Goal: Information Seeking & Learning: Understand process/instructions

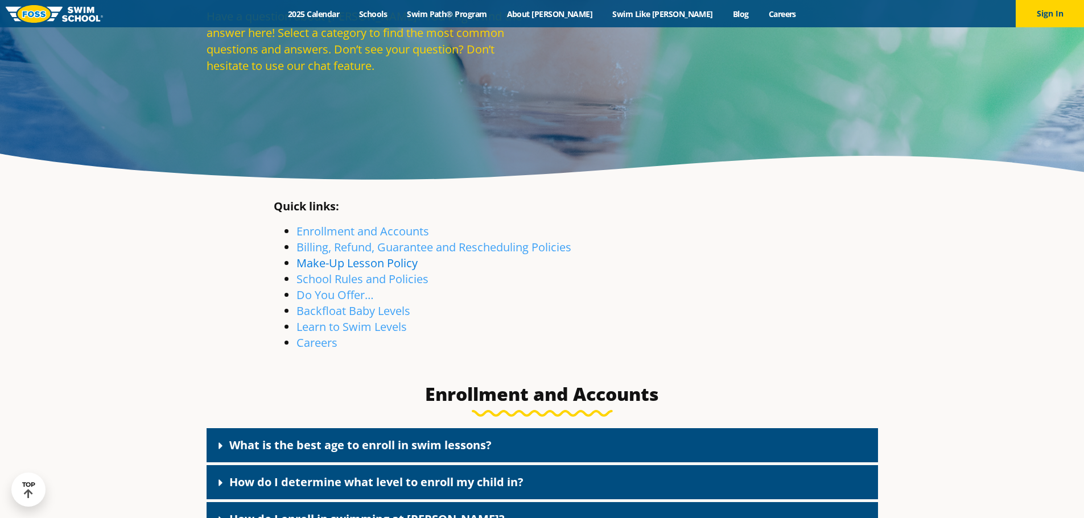
click at [385, 265] on link "Make-Up Lesson Policy" at bounding box center [356, 263] width 121 height 15
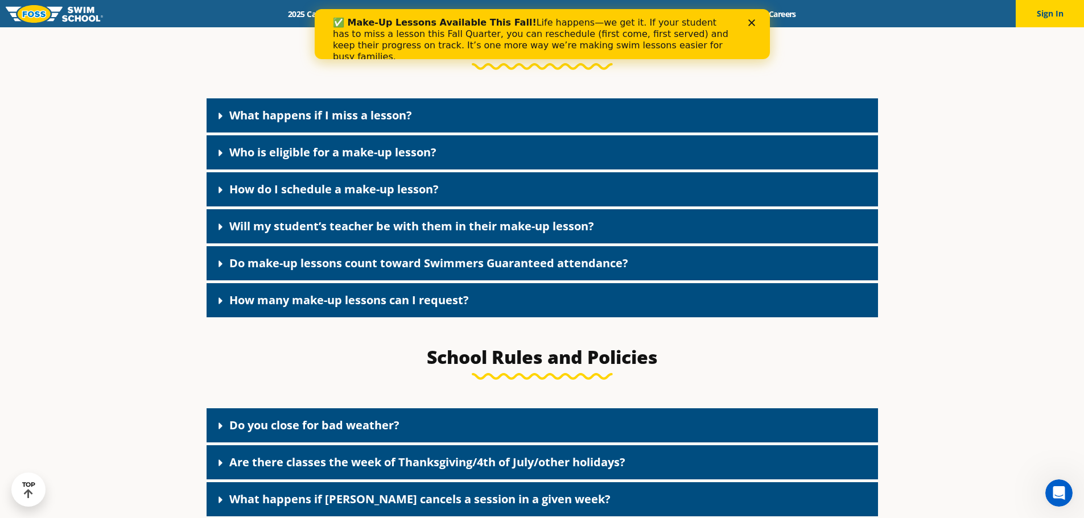
click at [352, 114] on link "What happens if I miss a lesson?" at bounding box center [320, 115] width 183 height 15
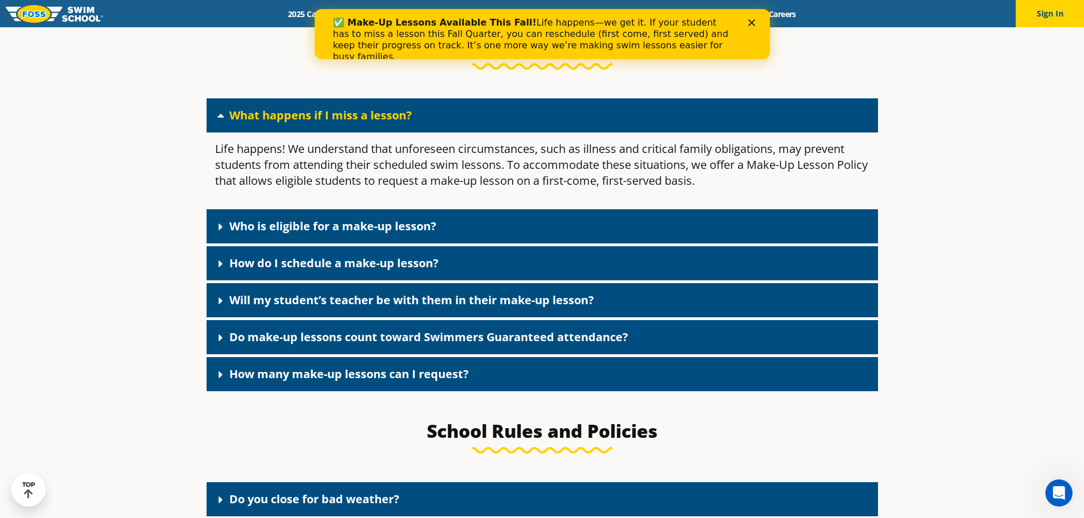
click at [325, 234] on link "Who is eligible for a make-up lesson?" at bounding box center [332, 226] width 207 height 15
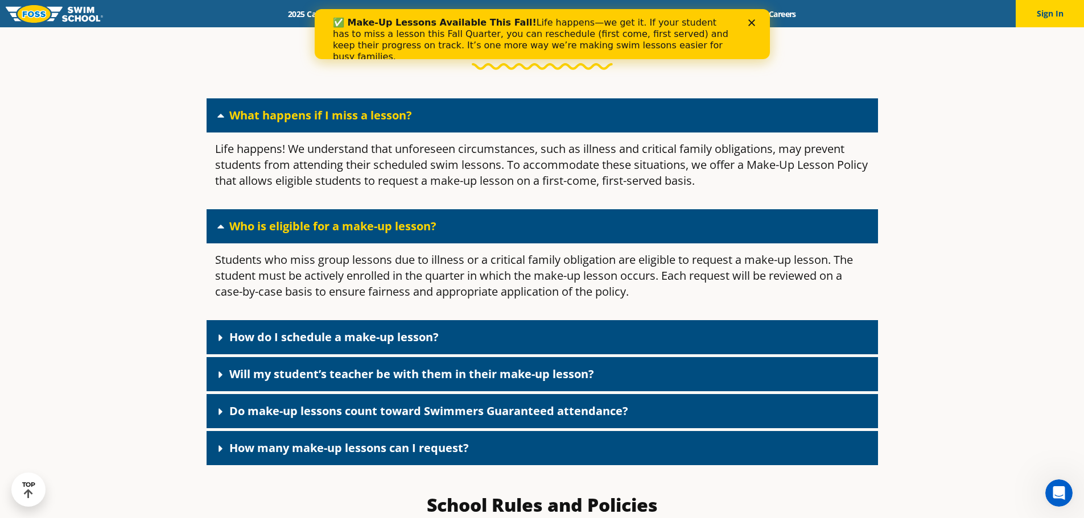
scroll to position [1403, 0]
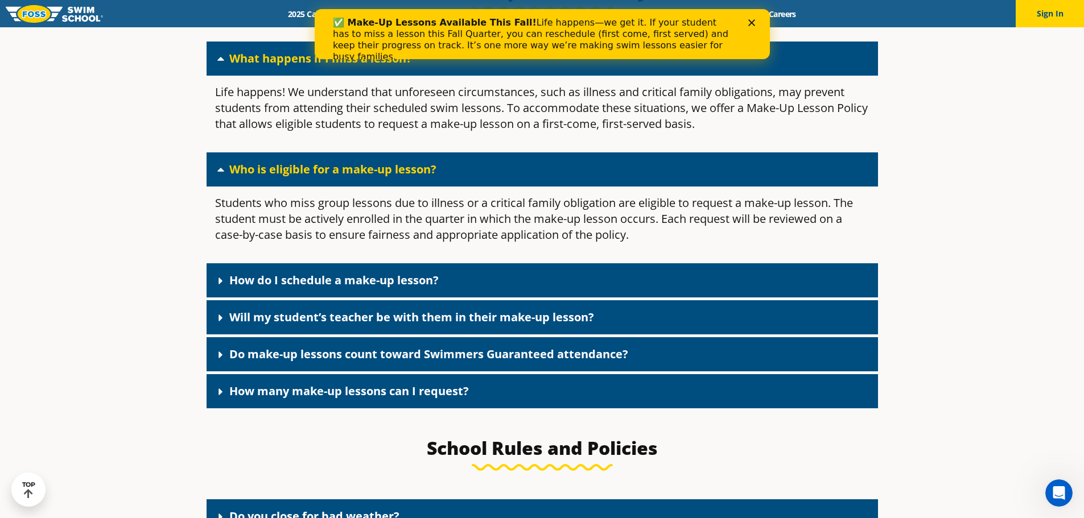
click at [249, 281] on link "How do I schedule a make-up lesson?" at bounding box center [333, 280] width 209 height 15
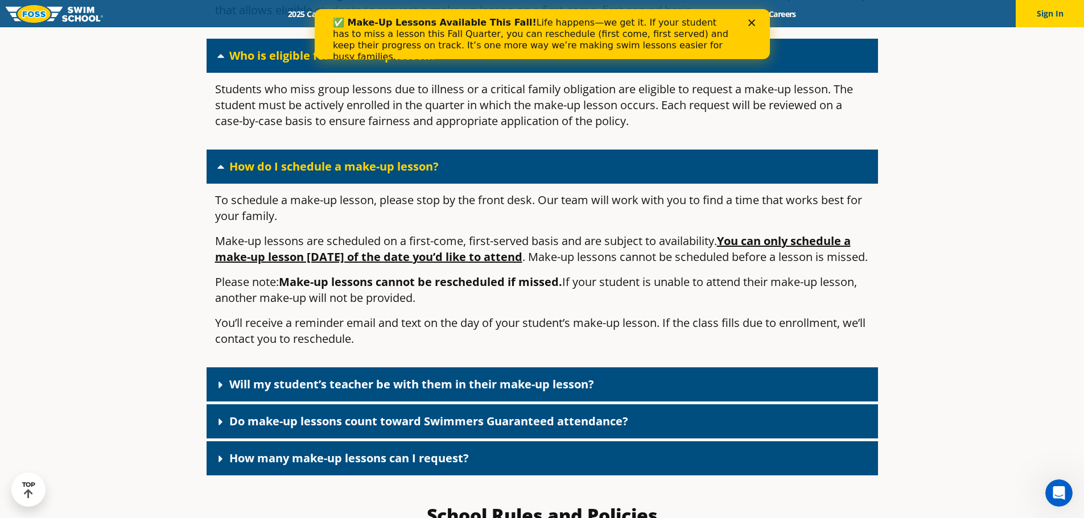
scroll to position [1574, 0]
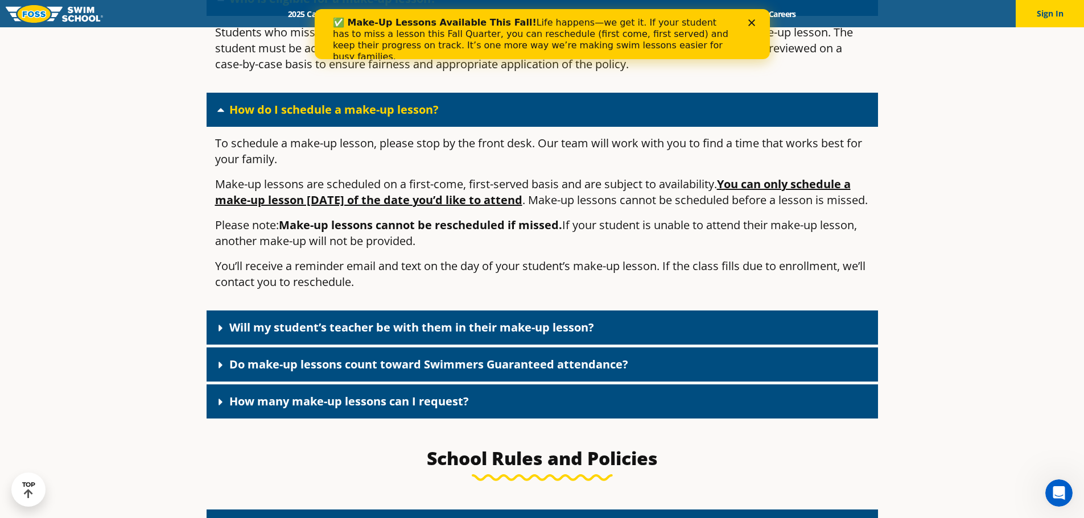
click at [228, 335] on span at bounding box center [223, 328] width 11 height 13
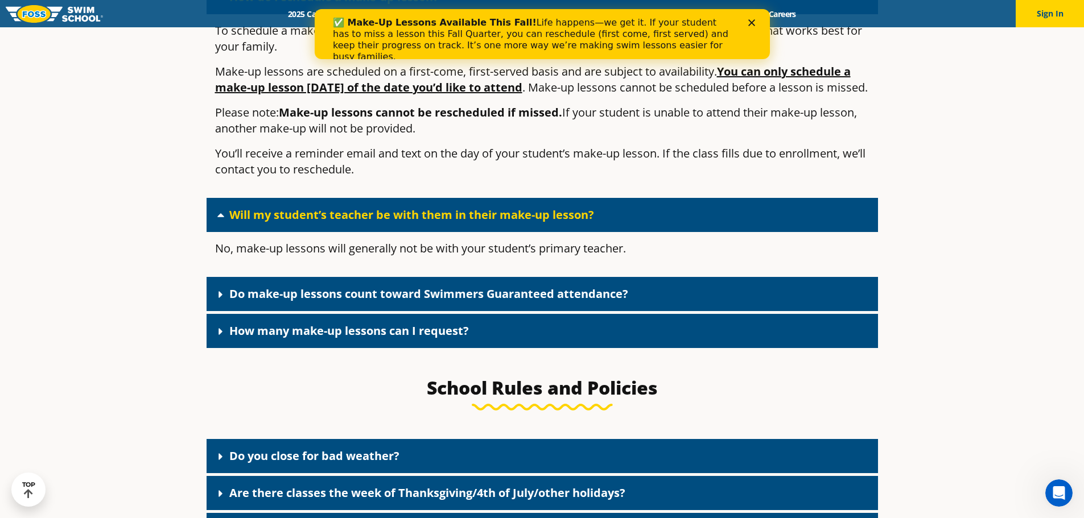
scroll to position [1687, 0]
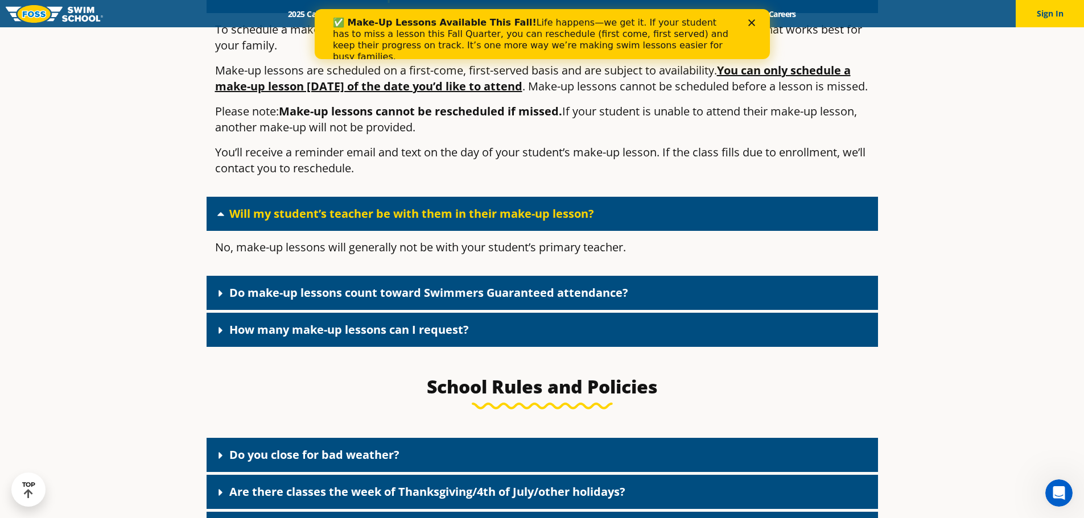
click at [277, 300] on link "Do make-up lessons count toward Swimmers Guaranteed attendance?" at bounding box center [428, 292] width 399 height 15
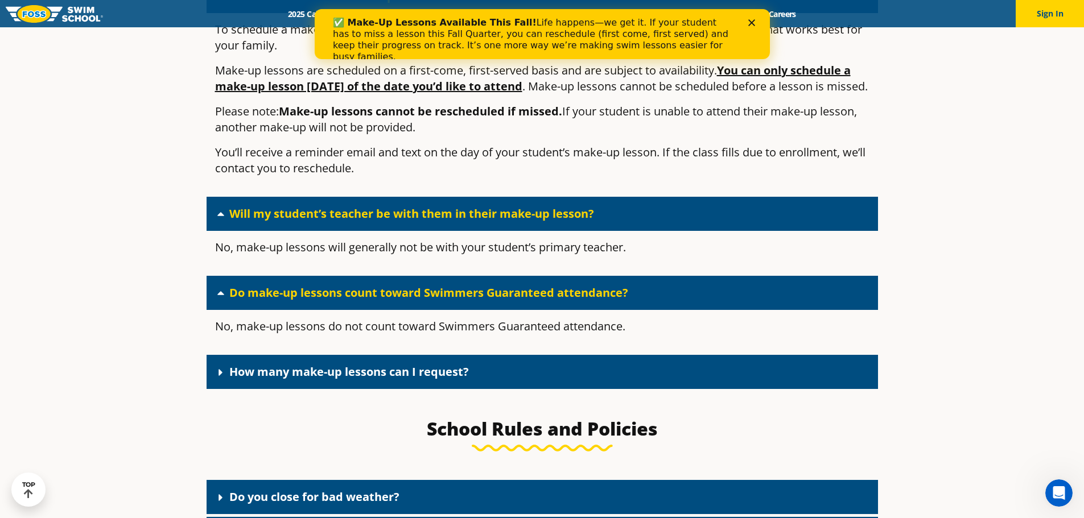
click at [296, 380] on link "How many make-up lessons can I request?" at bounding box center [349, 371] width 240 height 15
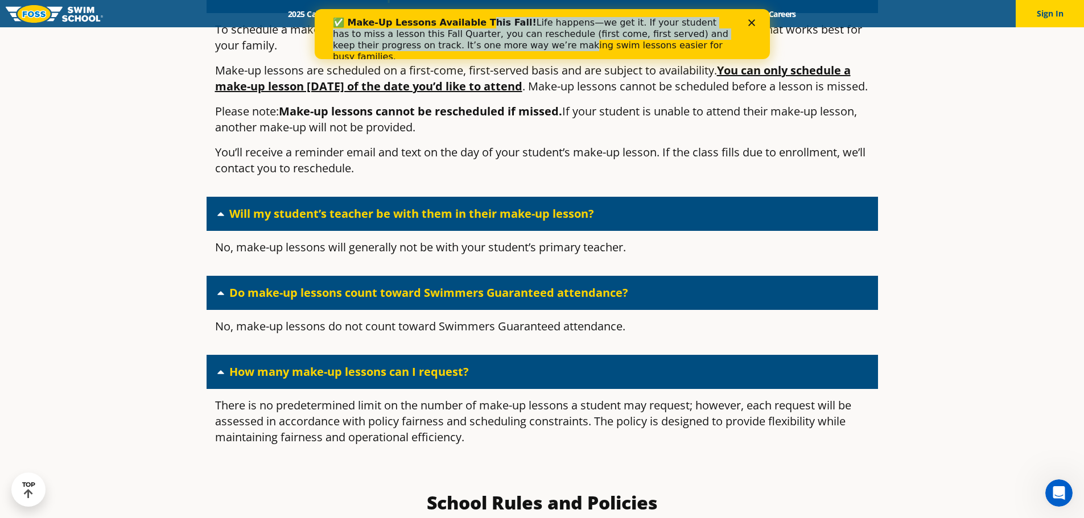
drag, startPoint x: 469, startPoint y: 25, endPoint x: 468, endPoint y: 46, distance: 20.5
click at [468, 46] on div "✅ Make-Up Lessons Available This Fall! Life happens—we get it. If your student …" at bounding box center [532, 40] width 401 height 46
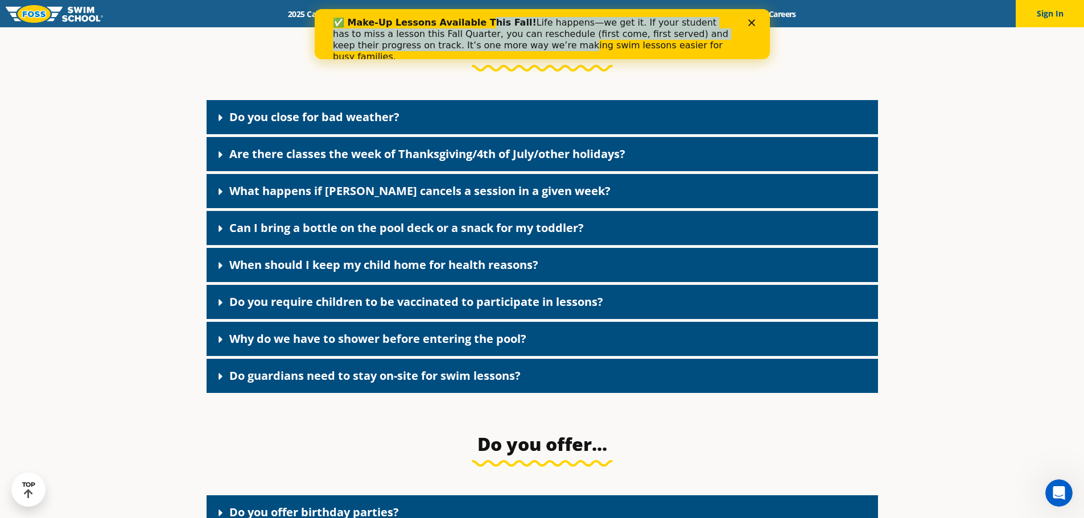
scroll to position [2143, 0]
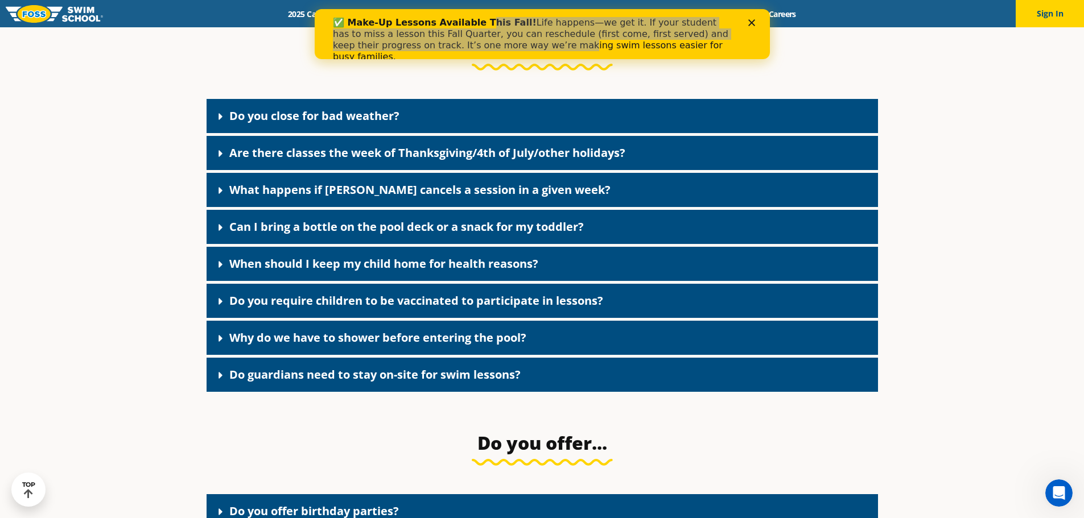
click at [236, 234] on link "Can I bring a bottle on the pool deck or a snack for my toddler?" at bounding box center [406, 226] width 355 height 15
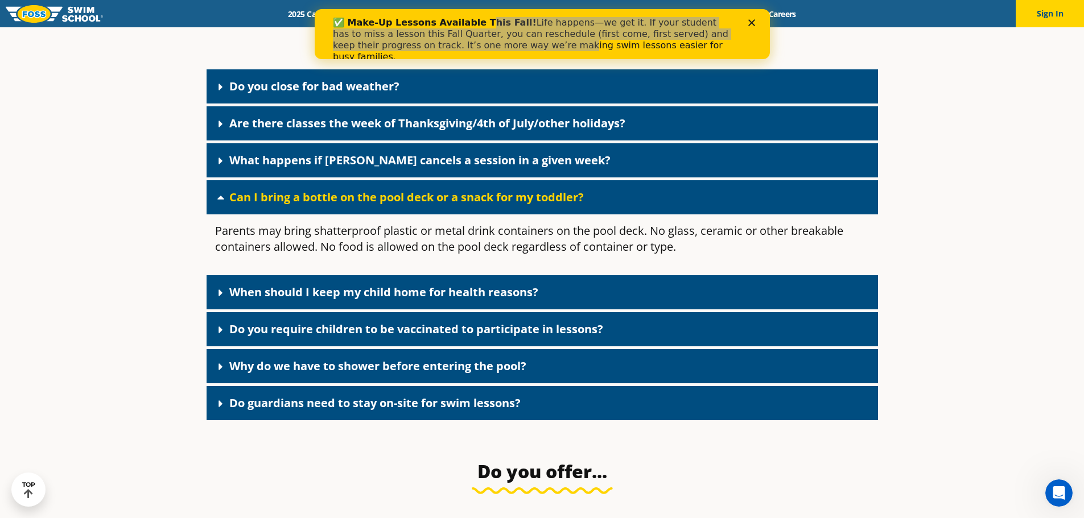
scroll to position [2199, 0]
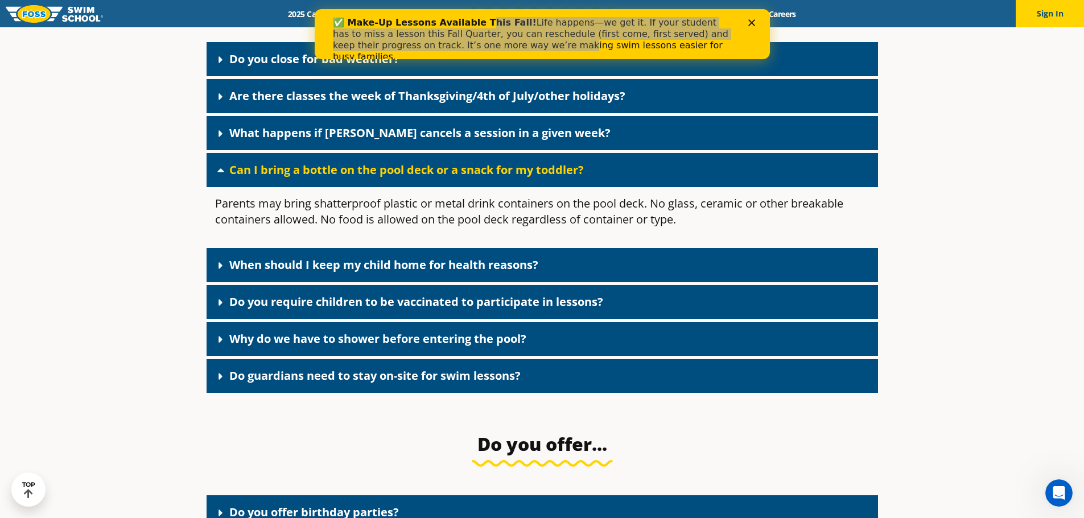
click at [221, 270] on icon at bounding box center [221, 266] width 4 height 7
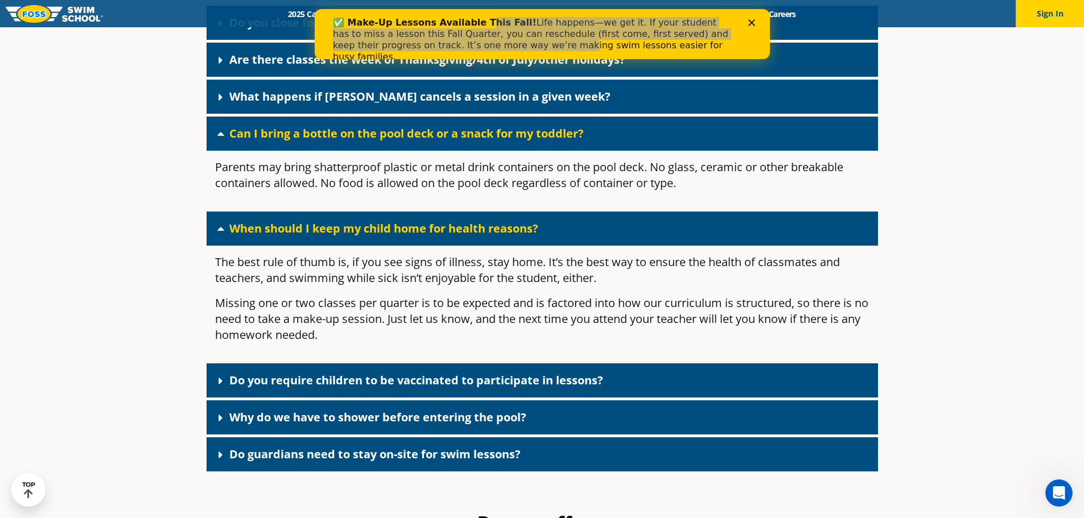
scroll to position [2256, 0]
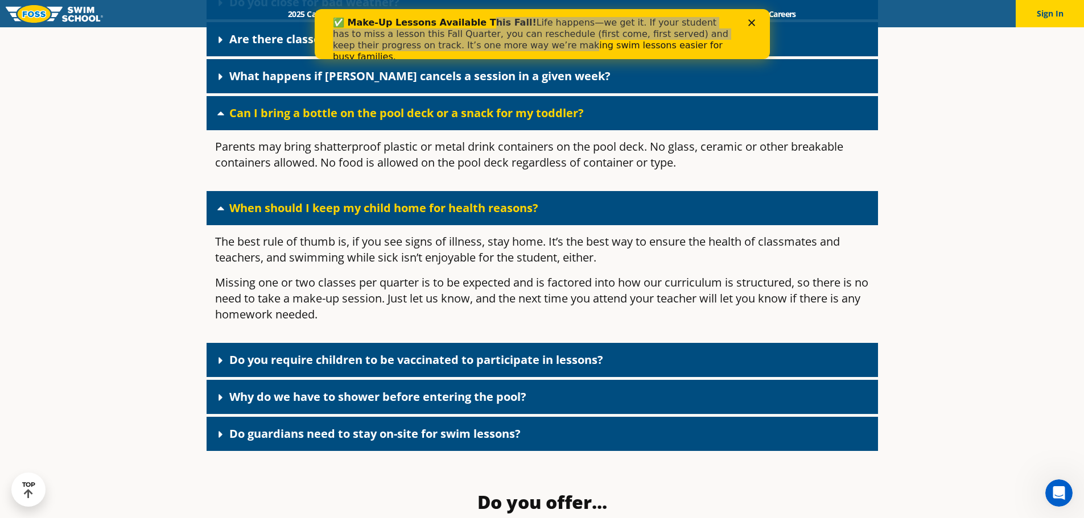
click at [248, 368] on link "Do you require children to be vaccinated to participate in lessons?" at bounding box center [416, 359] width 374 height 15
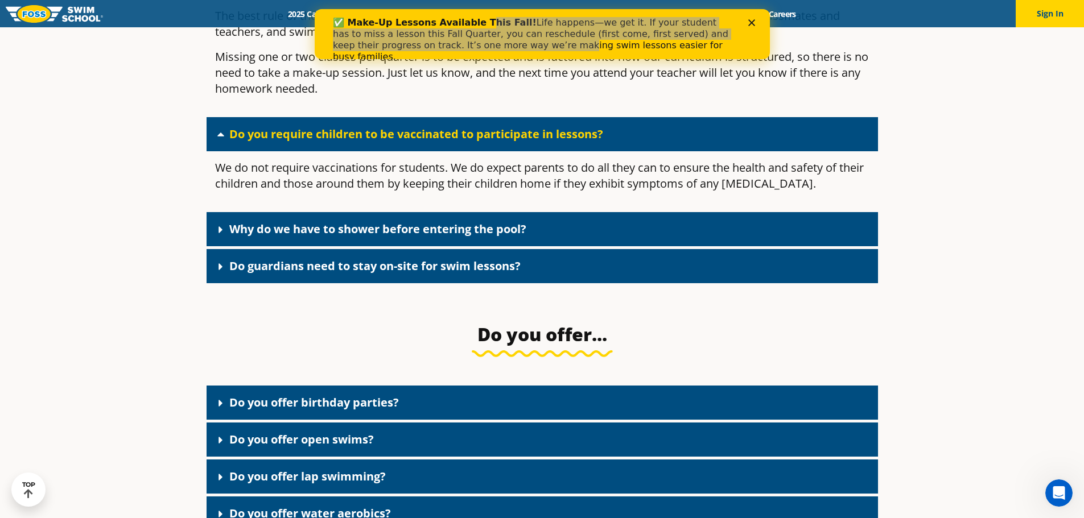
scroll to position [2484, 0]
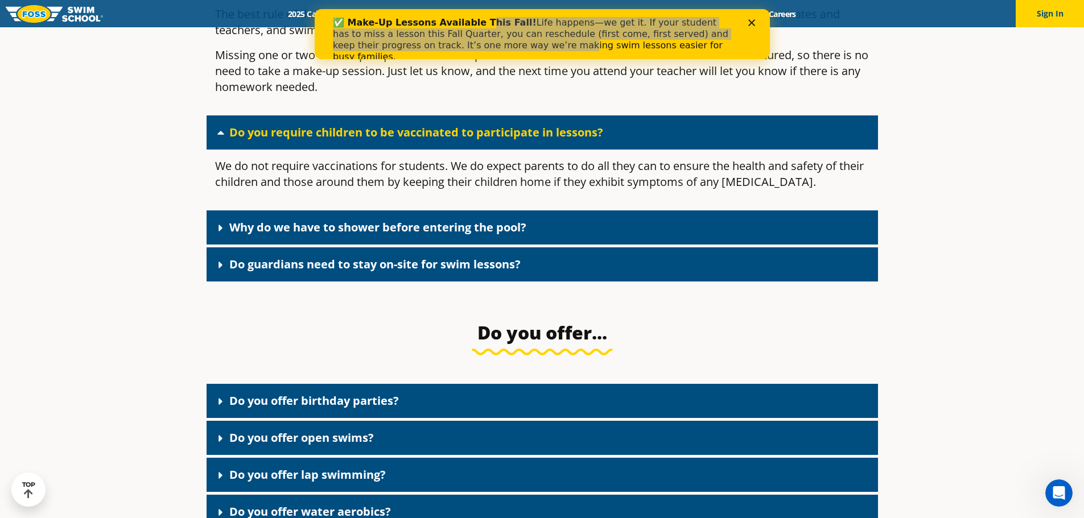
click at [282, 235] on link "Why do we have to shower before entering the pool?" at bounding box center [377, 227] width 297 height 15
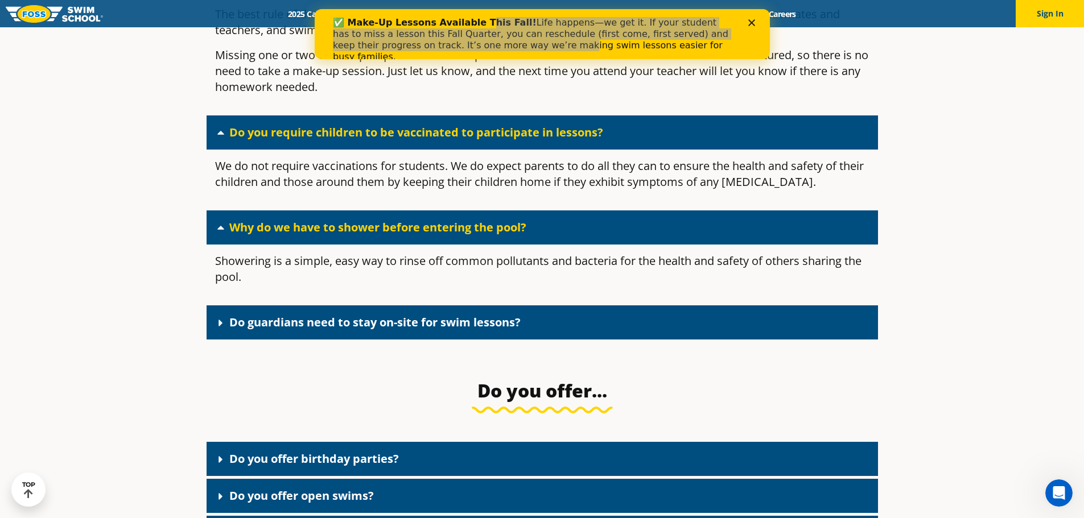
click at [257, 330] on link "Do guardians need to stay on-site for swim lessons?" at bounding box center [374, 322] width 291 height 15
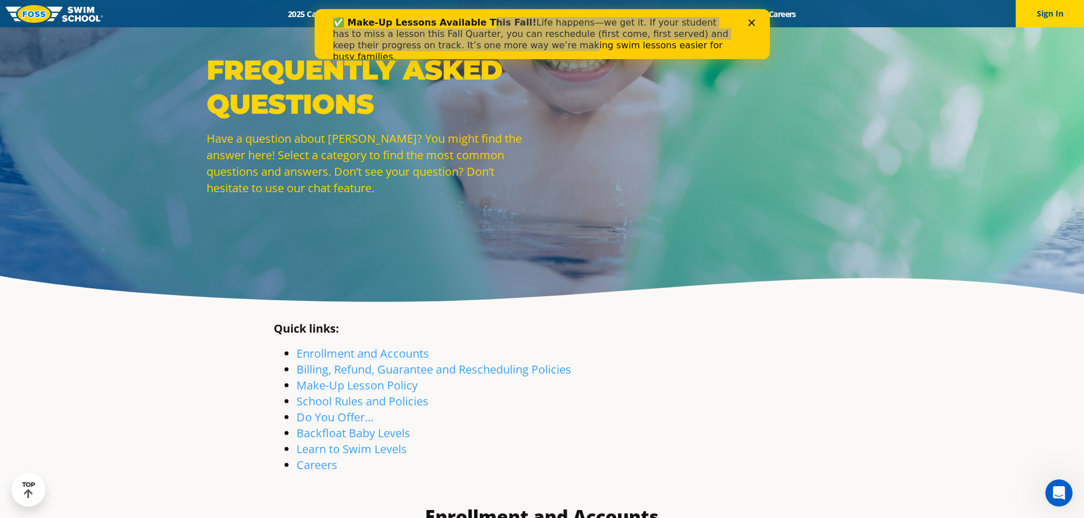
scroll to position [0, 0]
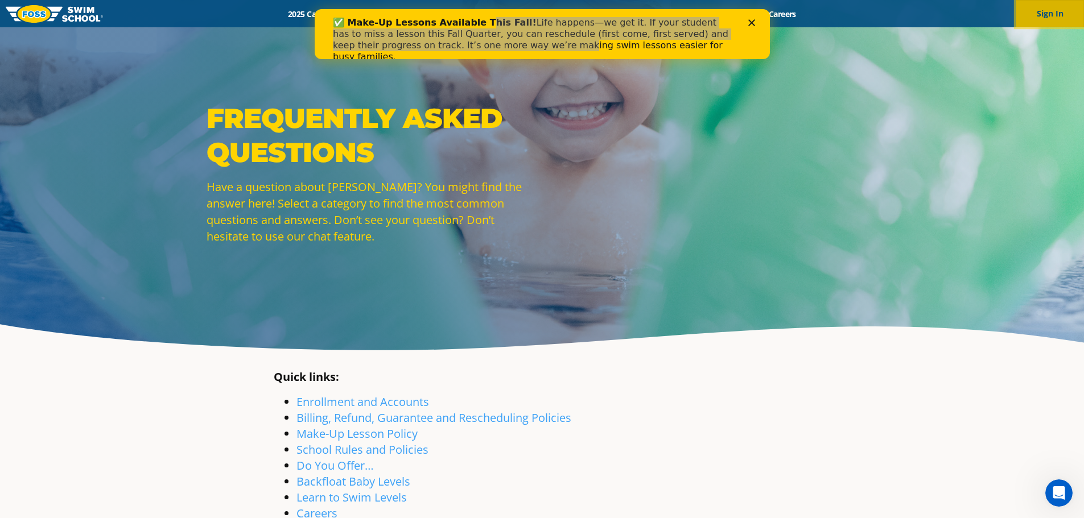
click at [1045, 17] on button "Sign In" at bounding box center [1050, 13] width 68 height 27
